Goal: Task Accomplishment & Management: Use online tool/utility

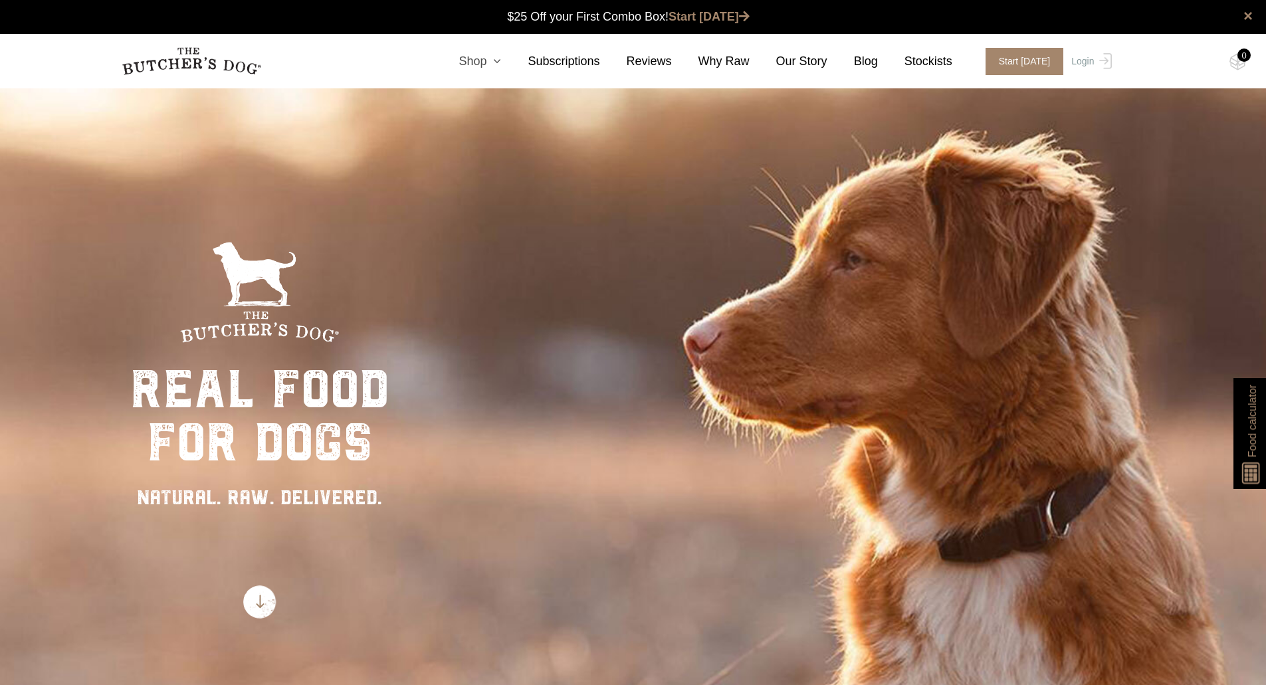
click at [501, 64] on icon at bounding box center [494, 61] width 15 height 12
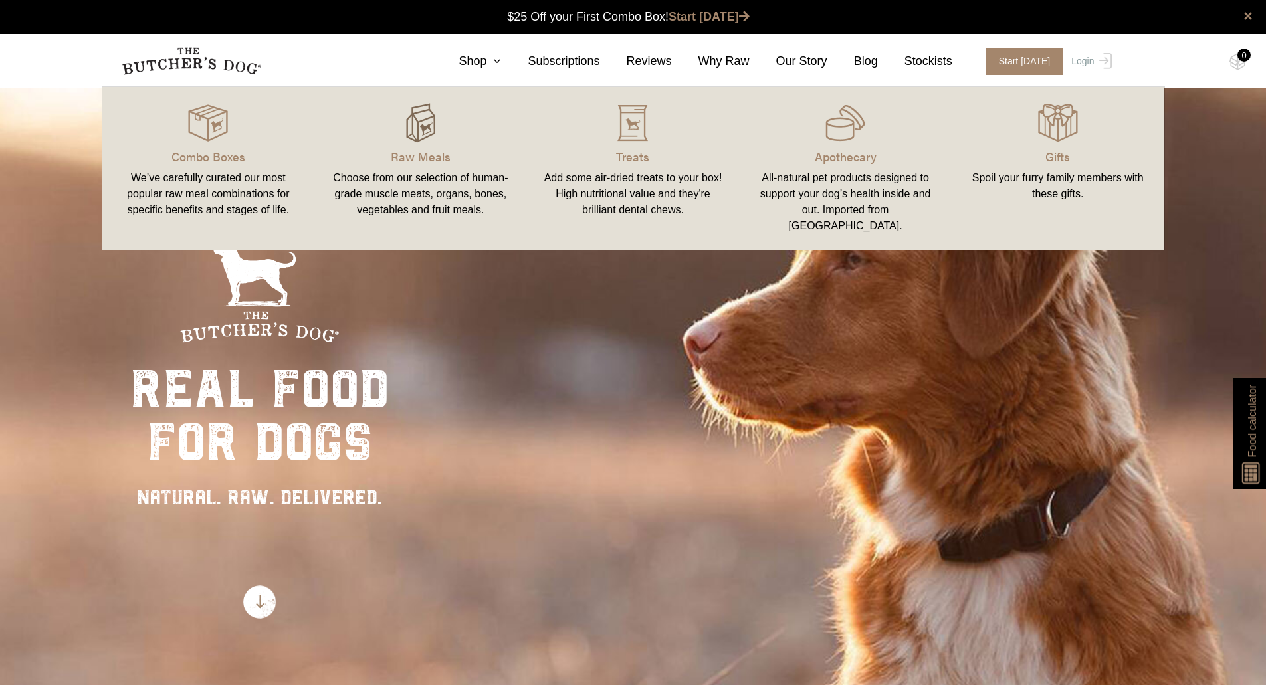
click at [415, 135] on img at bounding box center [421, 123] width 40 height 40
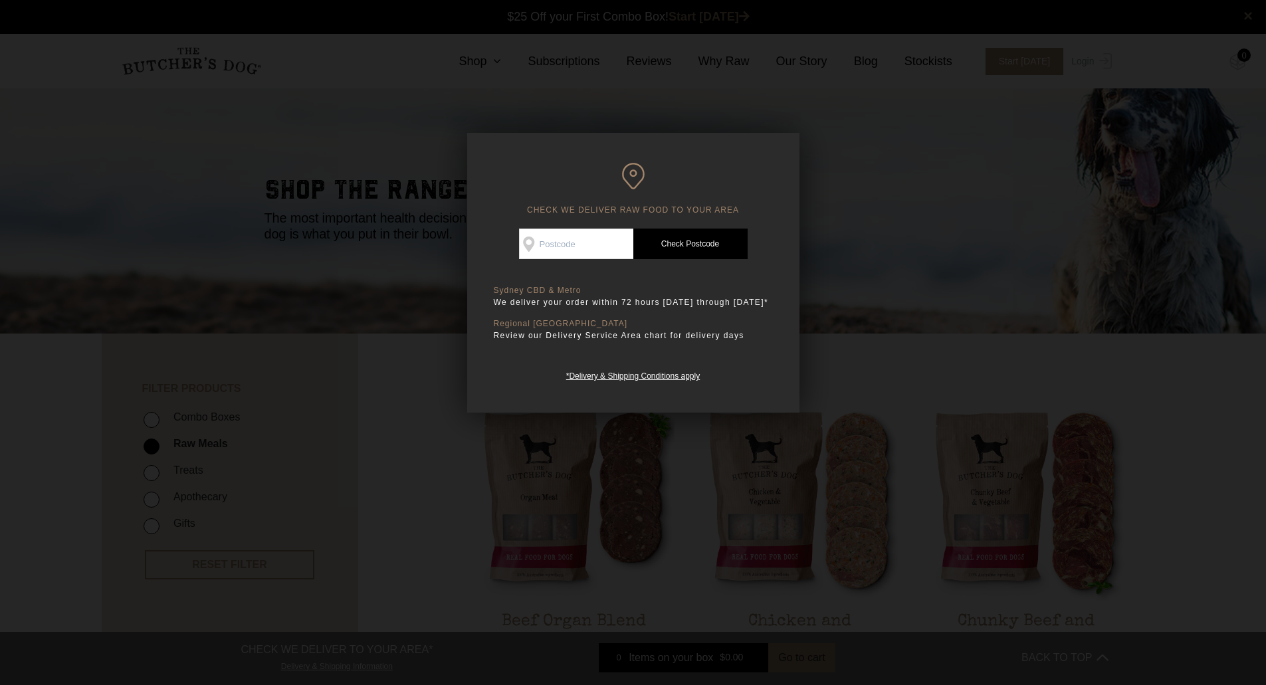
click at [580, 231] on input "Check Availability At" at bounding box center [576, 244] width 114 height 31
type input "4179"
click at [726, 239] on link "Check Postcode" at bounding box center [690, 244] width 114 height 31
click at [695, 243] on link "Check Postcode" at bounding box center [690, 244] width 114 height 31
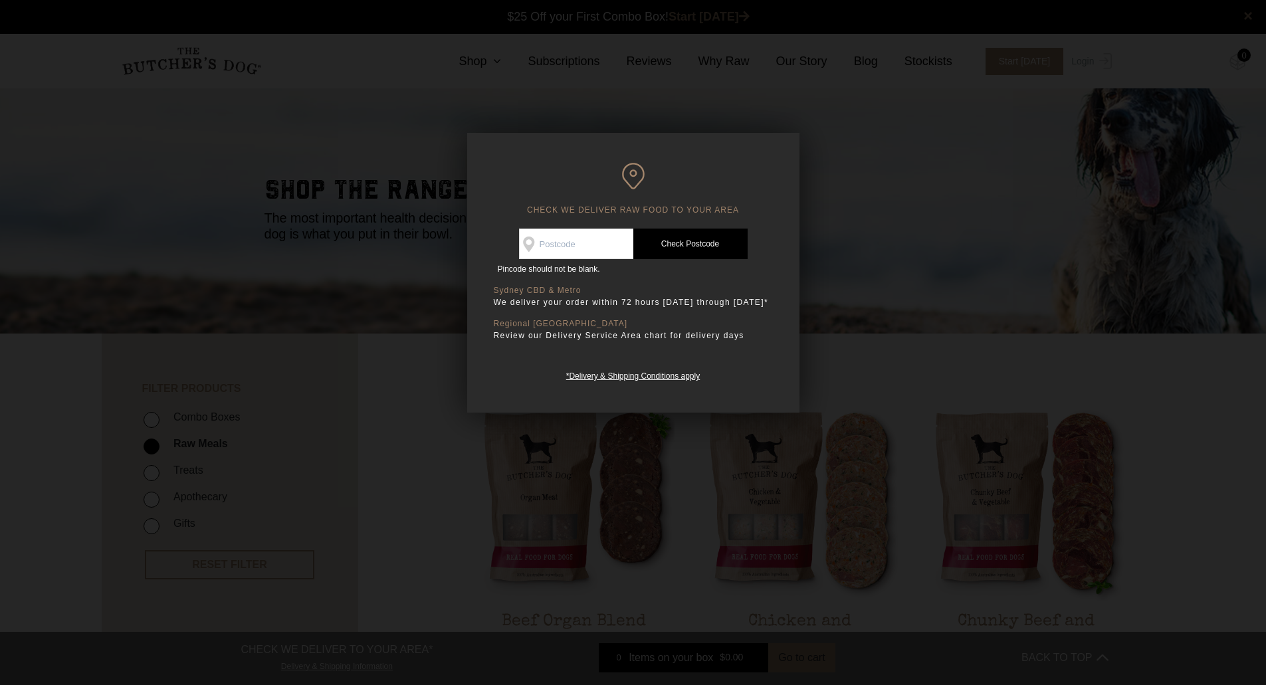
click at [552, 227] on div "CHECK WE DELIVER RAW FOOD TO YOUR AREA Good news! We deliver to your area Check…" at bounding box center [633, 273] width 332 height 280
click at [564, 242] on input "Check Availability At" at bounding box center [576, 244] width 114 height 31
type input "4179"
click at [673, 235] on link "Check Postcode" at bounding box center [690, 244] width 114 height 31
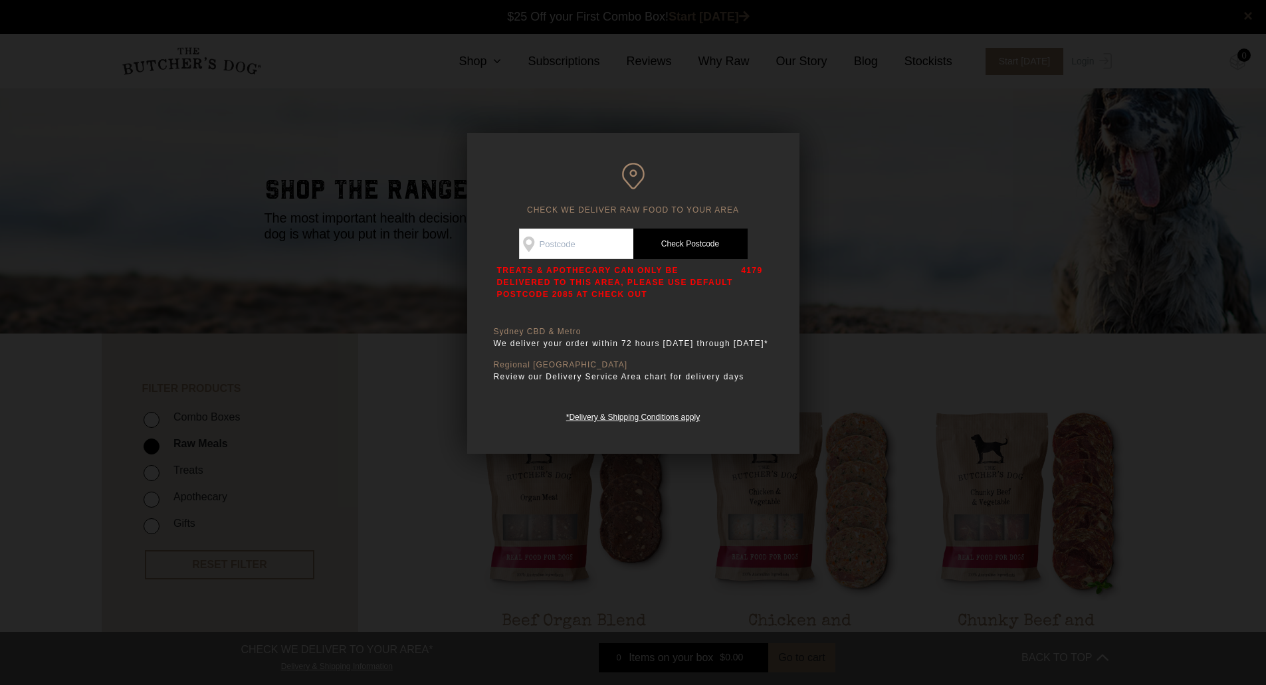
click at [707, 560] on div at bounding box center [633, 342] width 1266 height 685
